Goal: Task Accomplishment & Management: Manage account settings

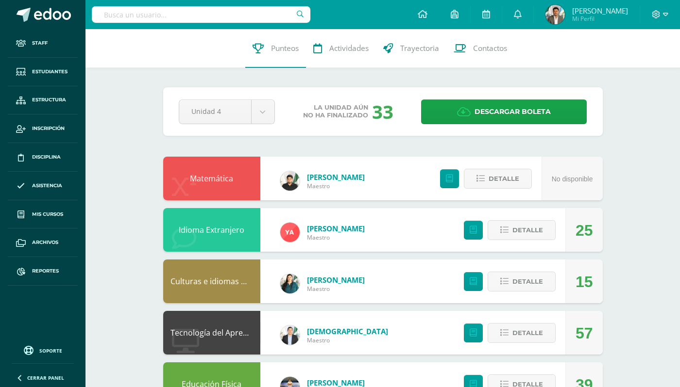
click at [182, 16] on input "text" at bounding box center [201, 14] width 218 height 17
type input "Jireh"
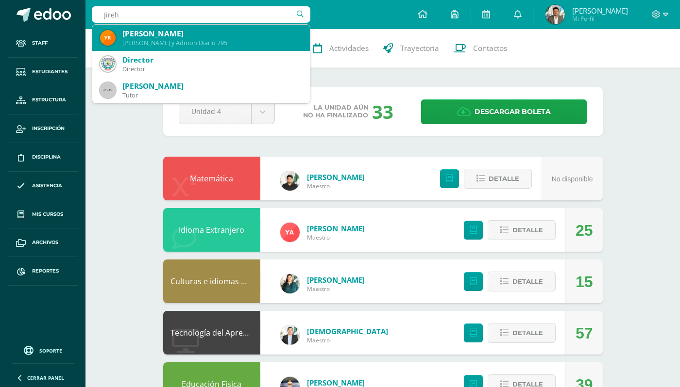
click at [188, 44] on div "Quinto Finanzas y Admon Diario 795" at bounding box center [212, 43] width 180 height 8
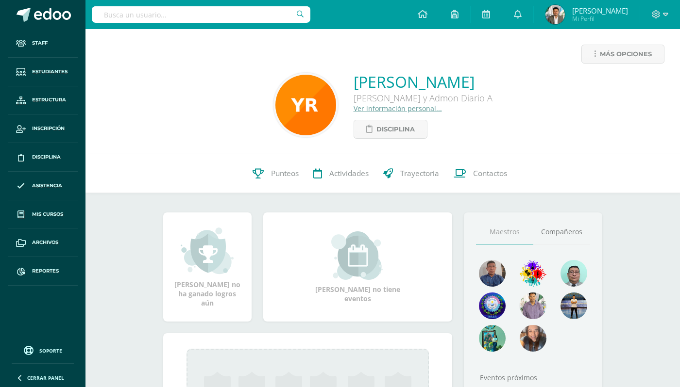
click at [385, 106] on link "Ver información personal..." at bounding box center [397, 108] width 88 height 9
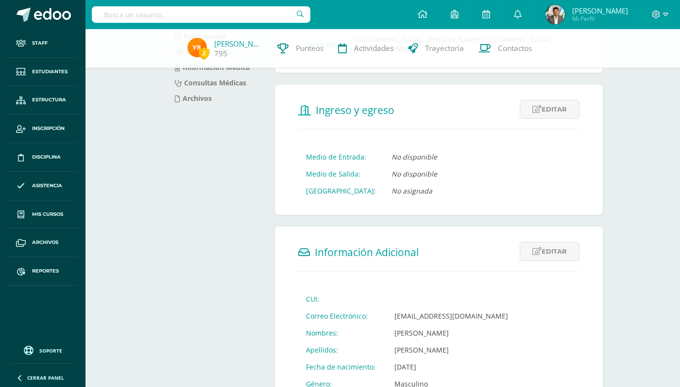
scroll to position [139, 0]
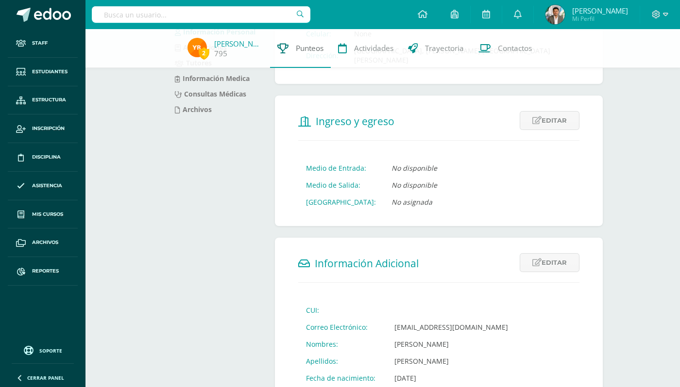
click at [319, 55] on link "Punteos" at bounding box center [300, 48] width 61 height 39
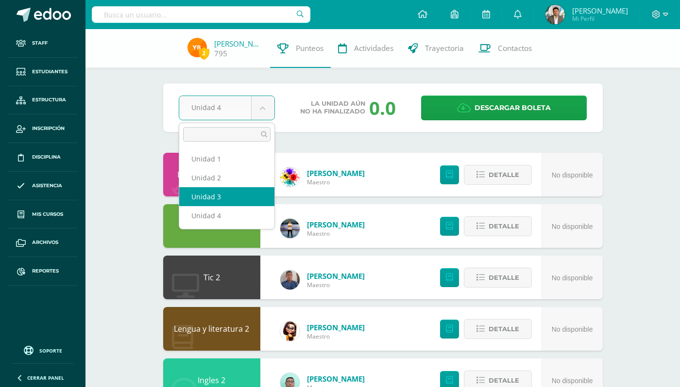
select select "Unidad 3"
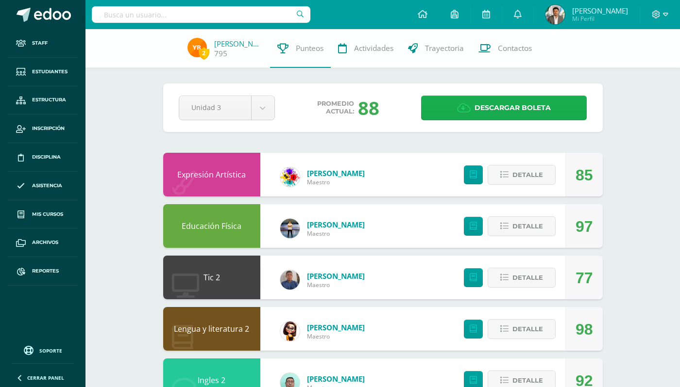
click at [437, 112] on link "Descargar boleta" at bounding box center [504, 108] width 166 height 25
